Goal: Find specific page/section: Find specific page/section

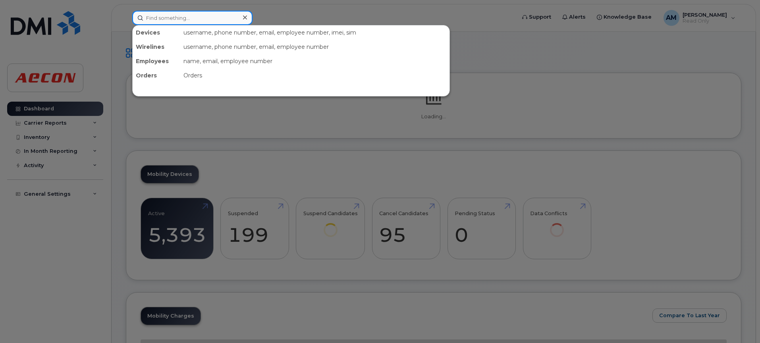
click at [178, 23] on input at bounding box center [192, 18] width 120 height 14
click at [174, 18] on input at bounding box center [192, 18] width 120 height 14
paste input "[PHONE_NUMBER]"
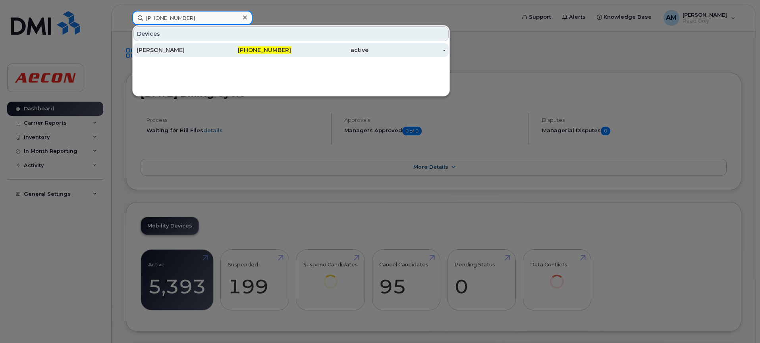
type input "[PHONE_NUMBER]"
click at [212, 51] on div "[PERSON_NAME]" at bounding box center [175, 50] width 77 height 8
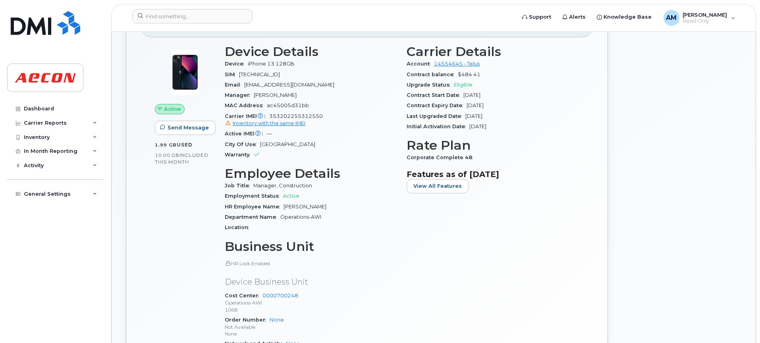
scroll to position [119, 0]
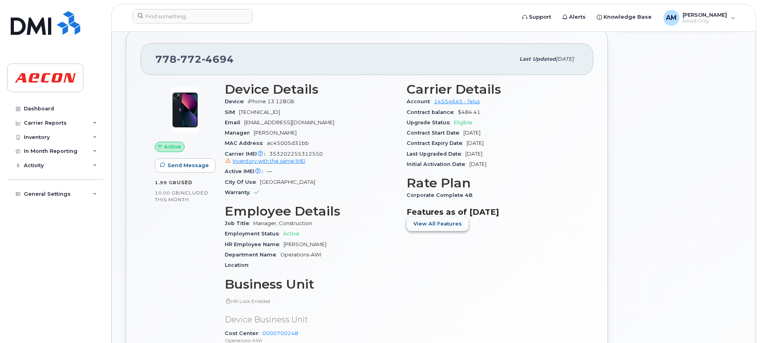
click at [444, 226] on span "View All Features" at bounding box center [438, 224] width 48 height 8
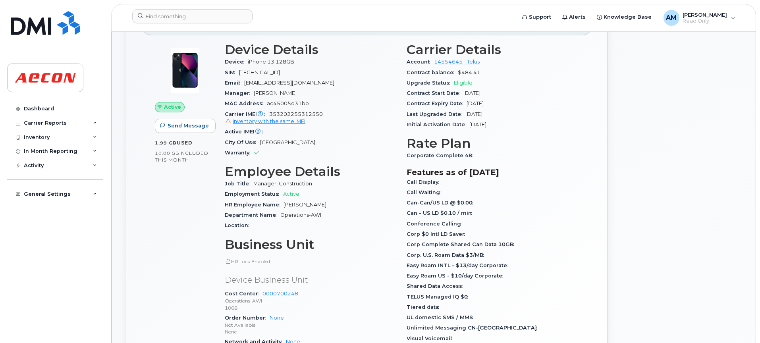
scroll to position [199, 0]
